Goal: Register for event/course

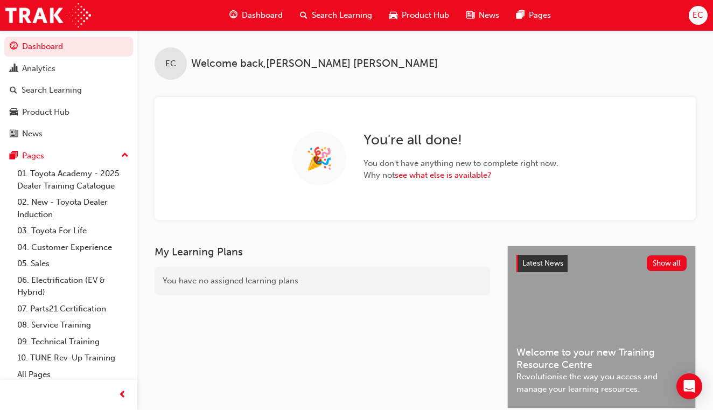
click at [698, 18] on span "EC" at bounding box center [698, 15] width 11 height 12
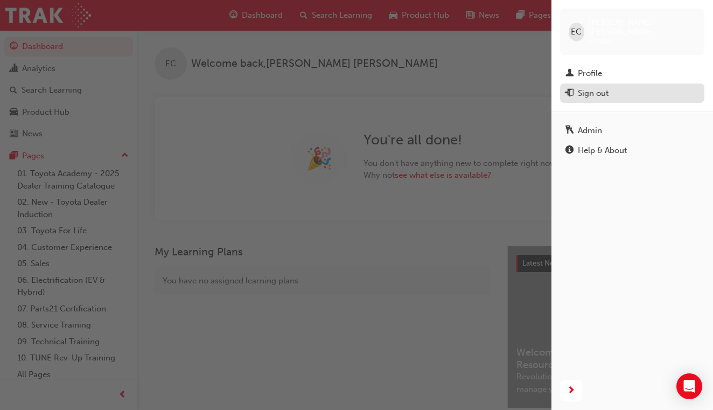
click at [588, 87] on div "Sign out" at bounding box center [593, 93] width 31 height 12
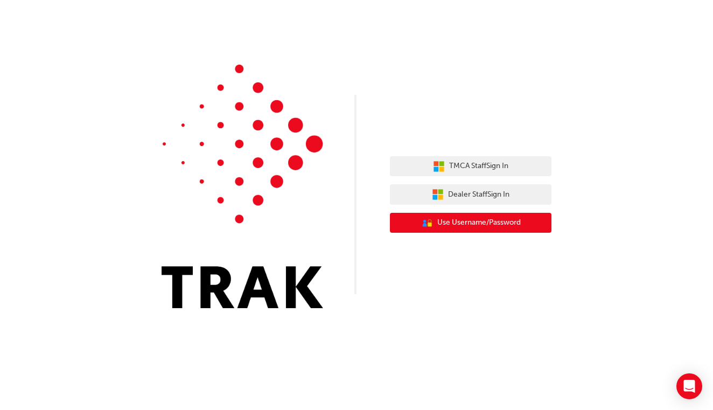
click at [475, 223] on span "Use Username/Password" at bounding box center [480, 223] width 84 height 12
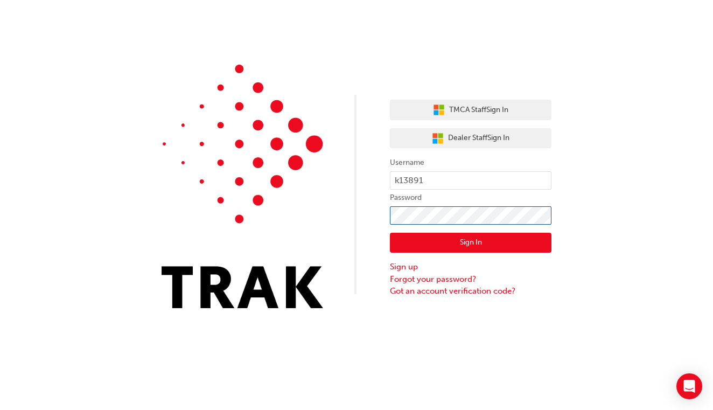
click at [471, 242] on button "Sign In" at bounding box center [471, 243] width 162 height 20
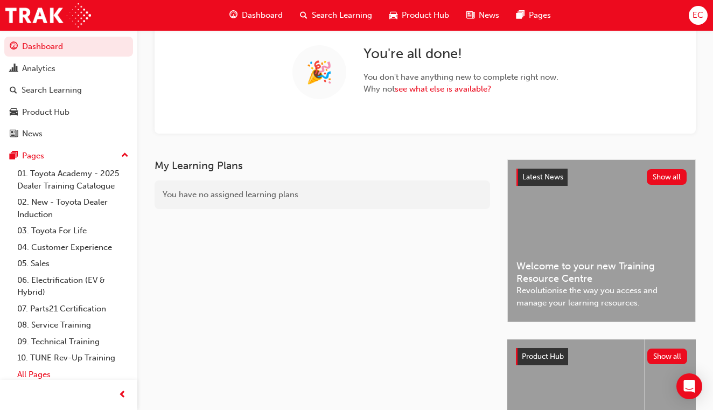
scroll to position [88, 0]
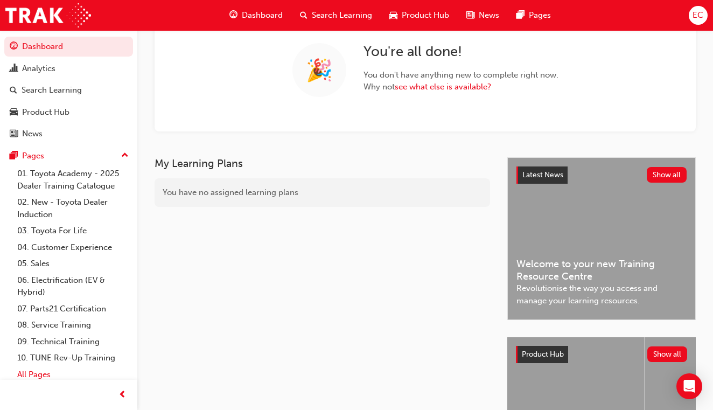
click at [32, 370] on link "All Pages" at bounding box center [73, 374] width 120 height 17
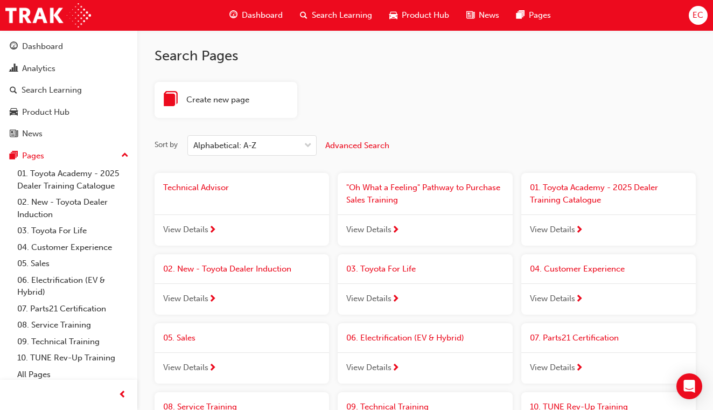
click at [394, 228] on span "next-icon" at bounding box center [396, 231] width 8 height 10
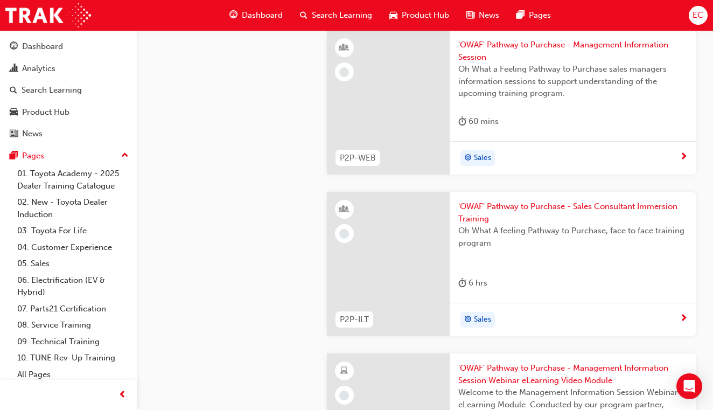
scroll to position [1302, 0]
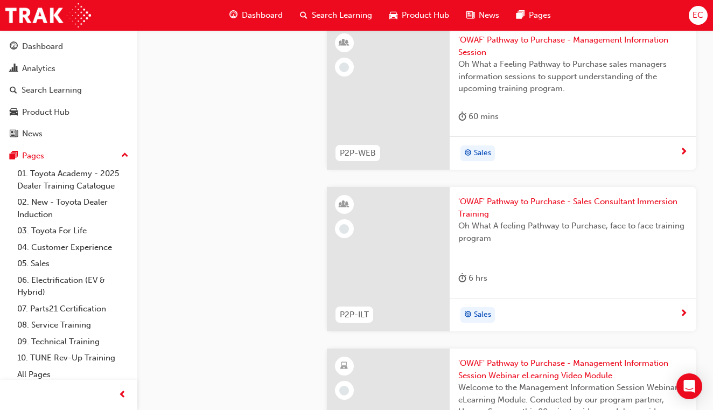
click at [545, 272] on div "6 hrs" at bounding box center [574, 281] width 230 height 18
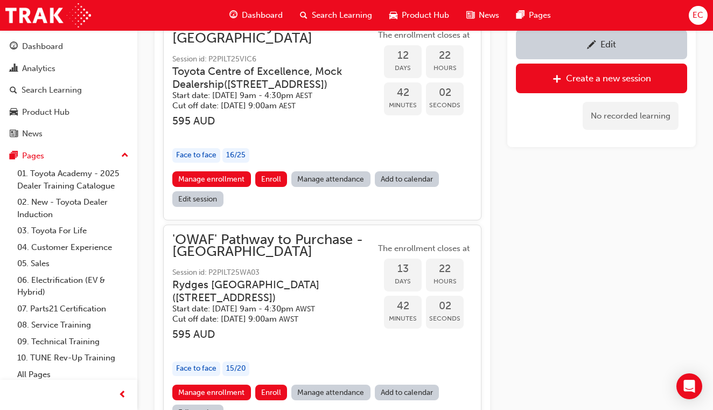
scroll to position [1694, 0]
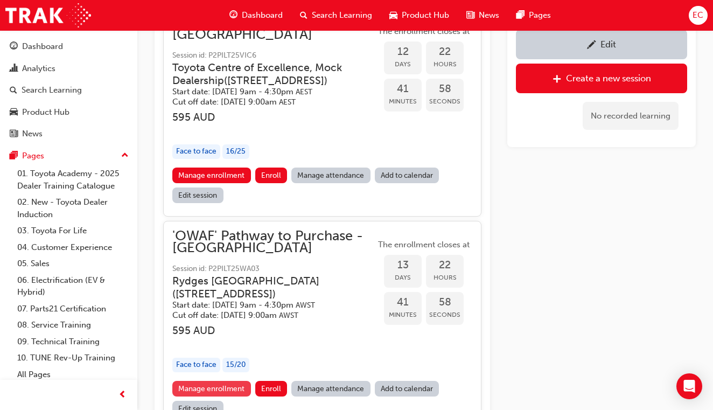
click at [224, 381] on link "Manage enrollment" at bounding box center [211, 389] width 79 height 16
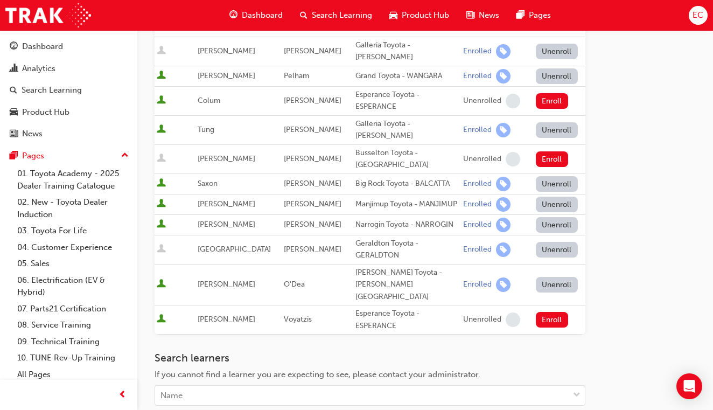
scroll to position [481, 0]
